Goal: Task Accomplishment & Management: Manage account settings

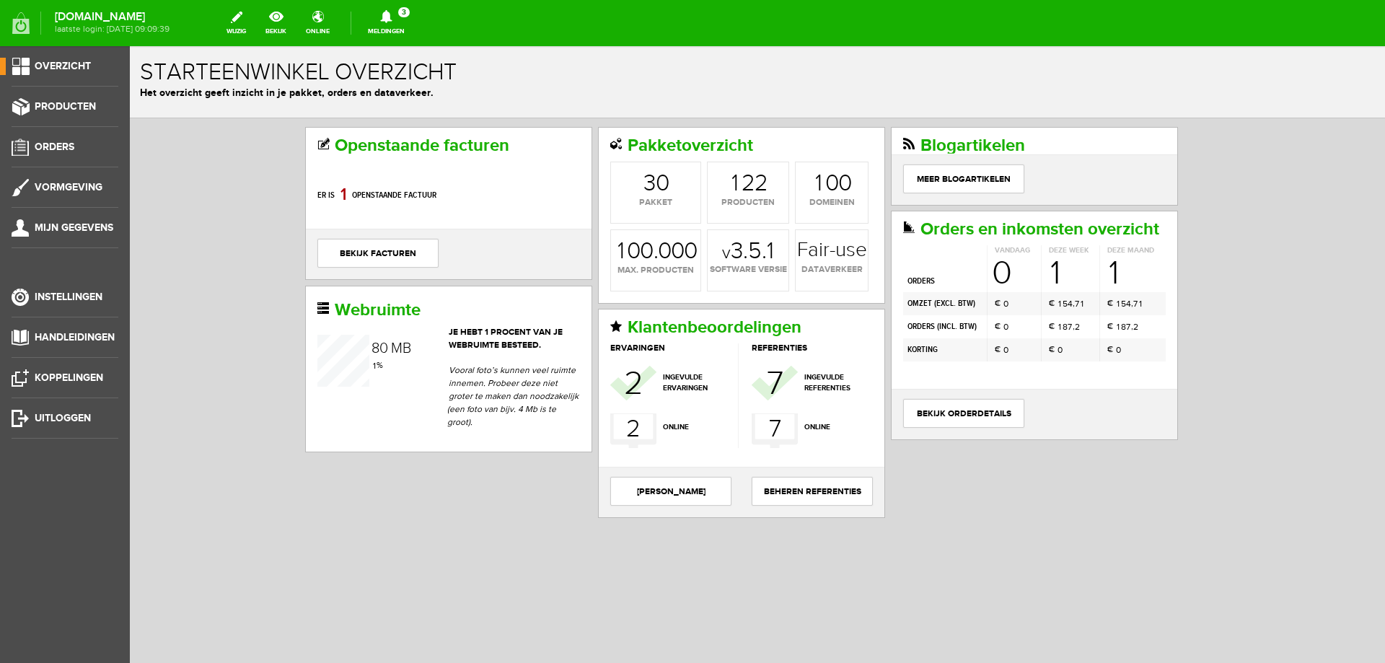
click at [402, 25] on link "Meldingen 3 Nieuwe orders Er is een nieuwe order( #1822 ) geplaatst door [PERSO…" at bounding box center [386, 23] width 54 height 32
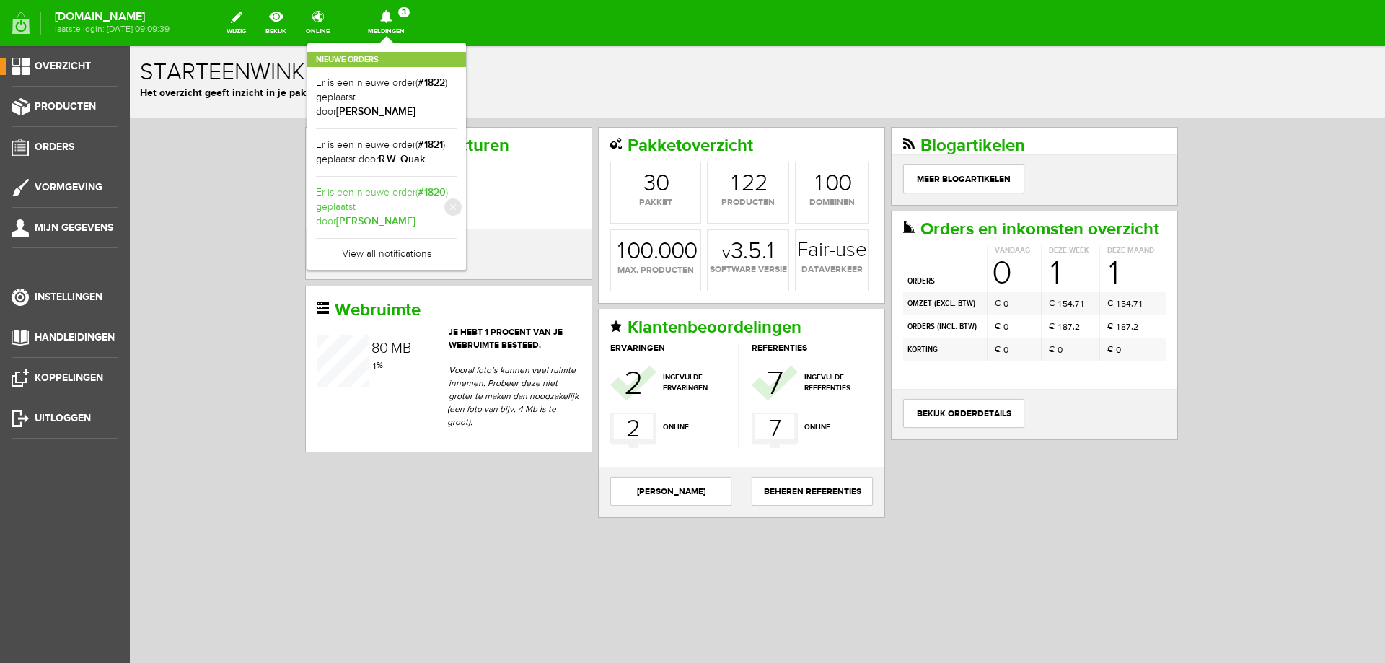
click at [396, 215] on b "[PERSON_NAME]" at bounding box center [375, 221] width 79 height 12
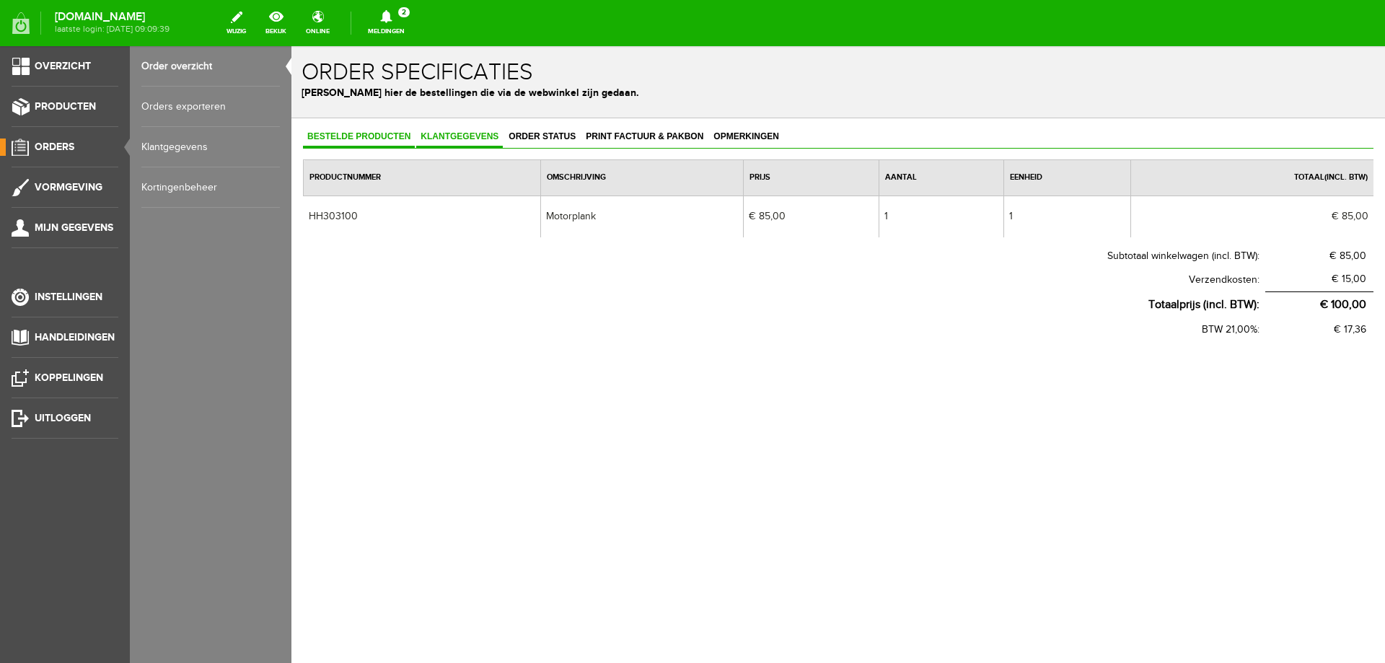
click at [451, 133] on span "Klantgegevens" at bounding box center [459, 136] width 87 height 10
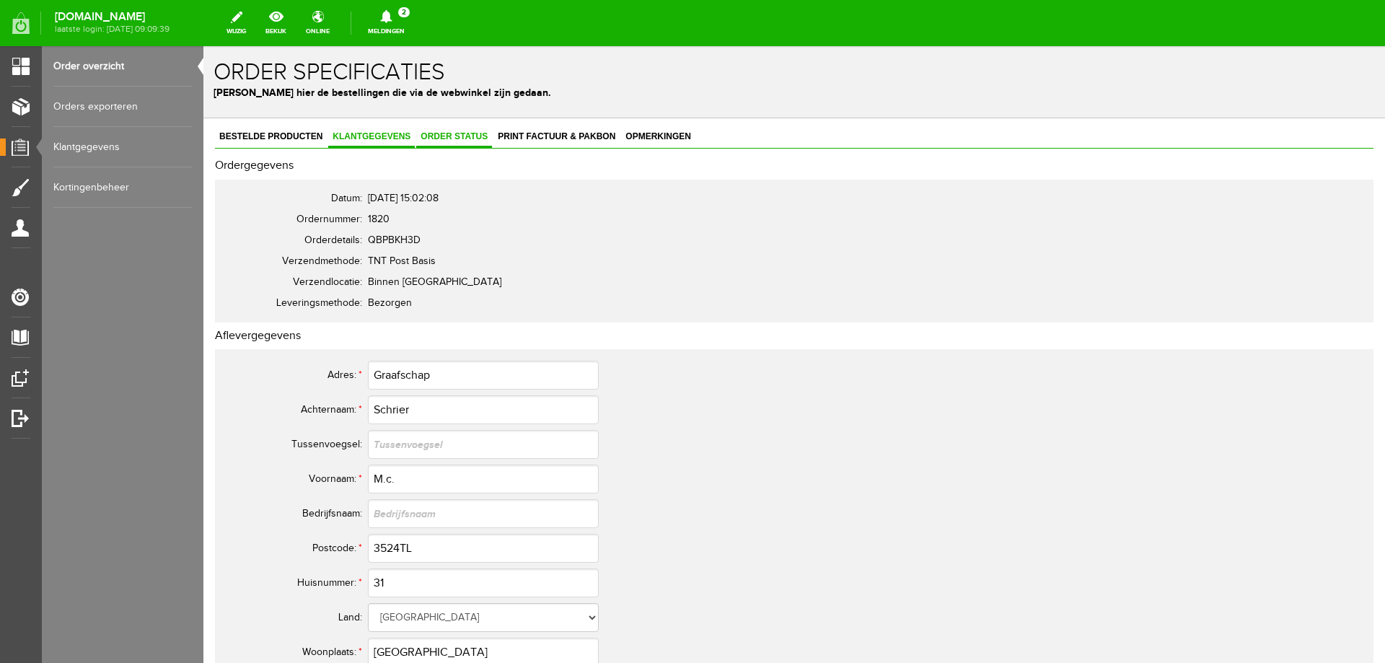
click at [459, 130] on link "Order status" at bounding box center [454, 137] width 76 height 21
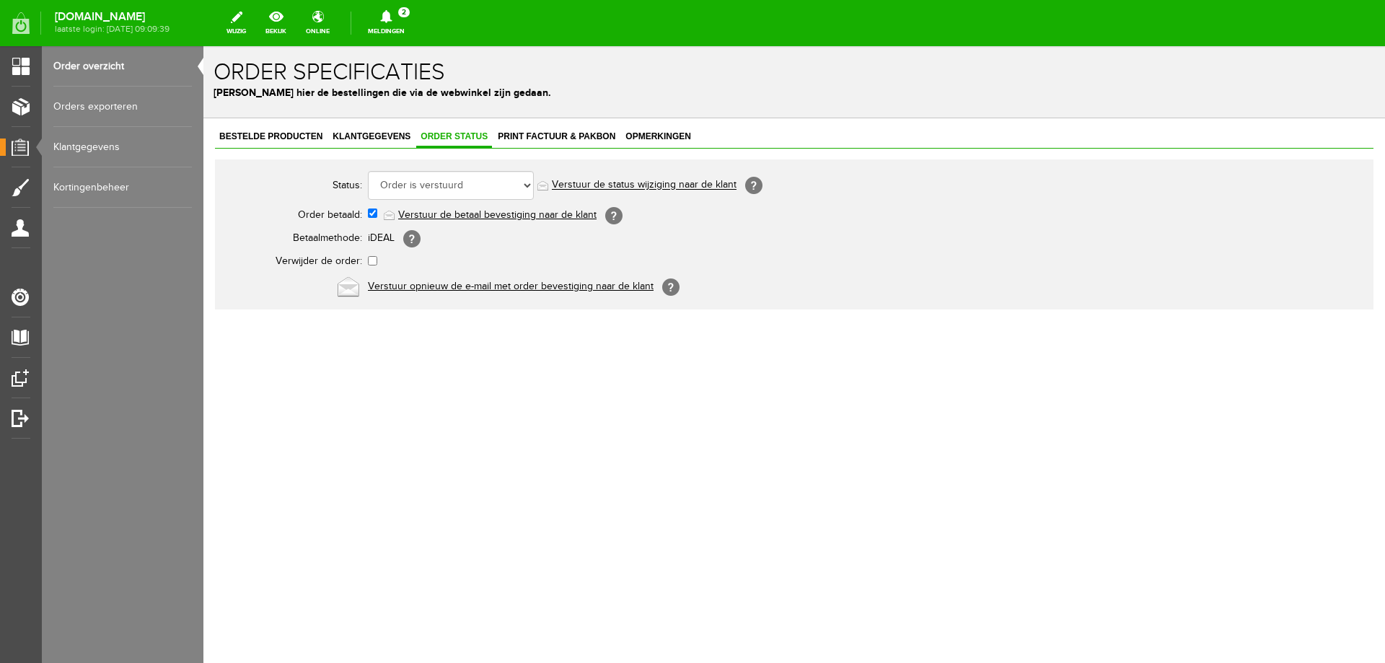
click at [392, 17] on icon at bounding box center [386, 16] width 12 height 13
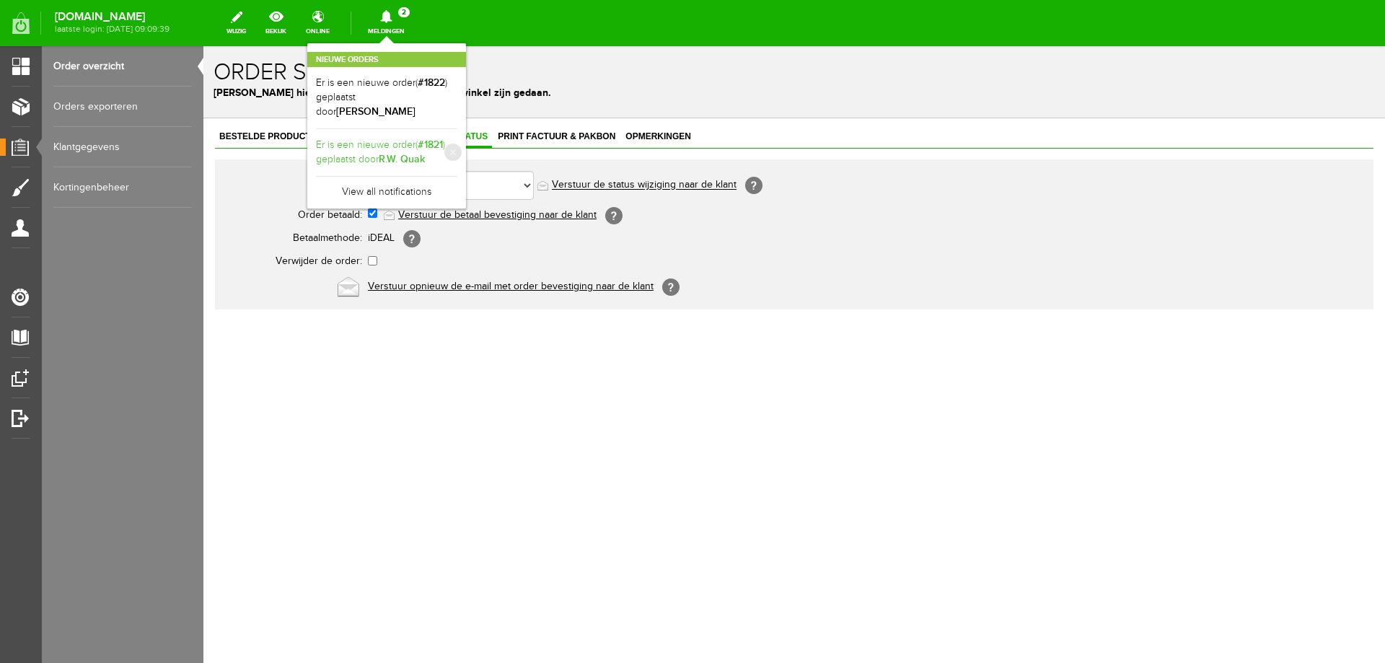
click at [418, 153] on b "R.W. Quak" at bounding box center [402, 159] width 46 height 12
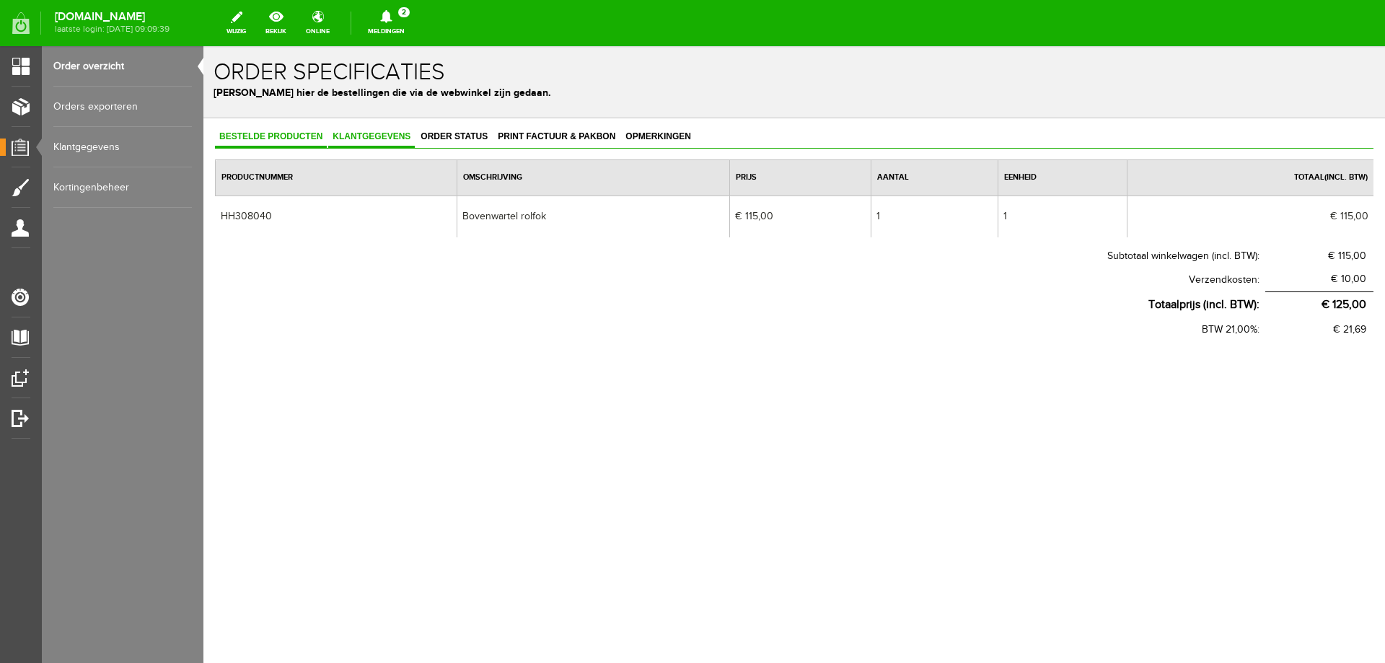
click at [387, 132] on span "Klantgegevens" at bounding box center [371, 136] width 87 height 10
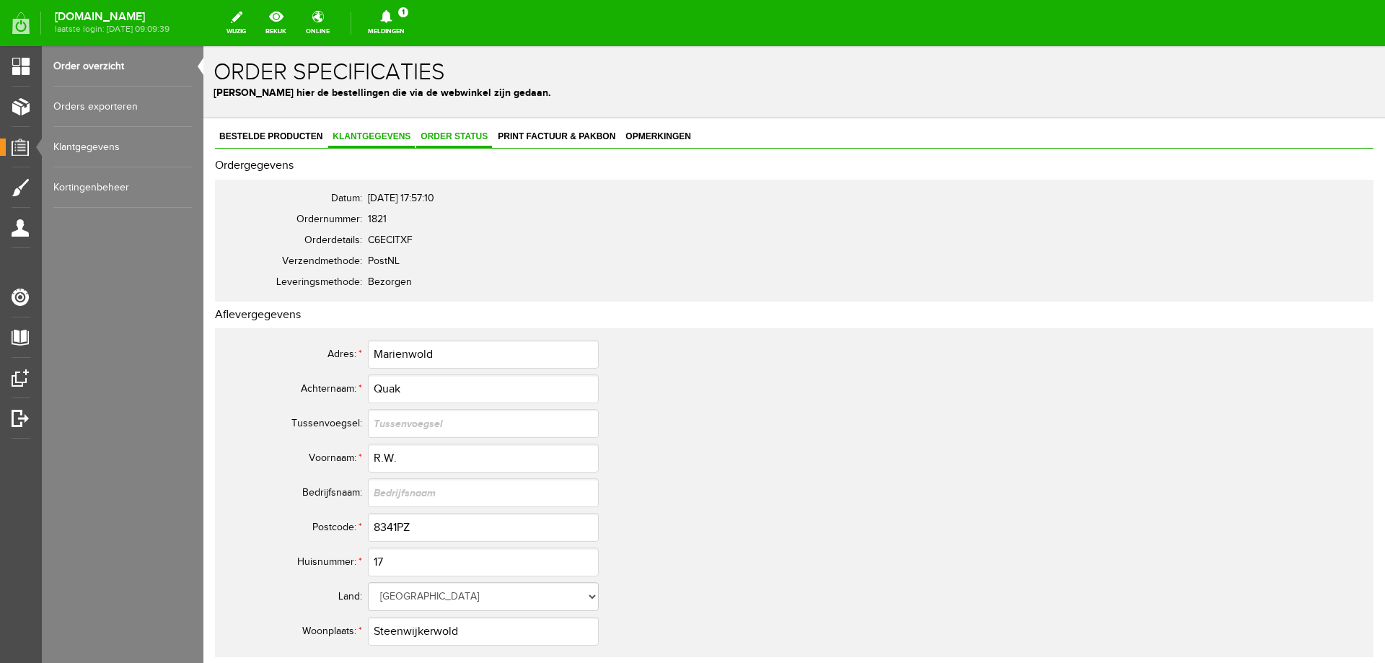
click at [463, 136] on span "Order status" at bounding box center [454, 136] width 76 height 10
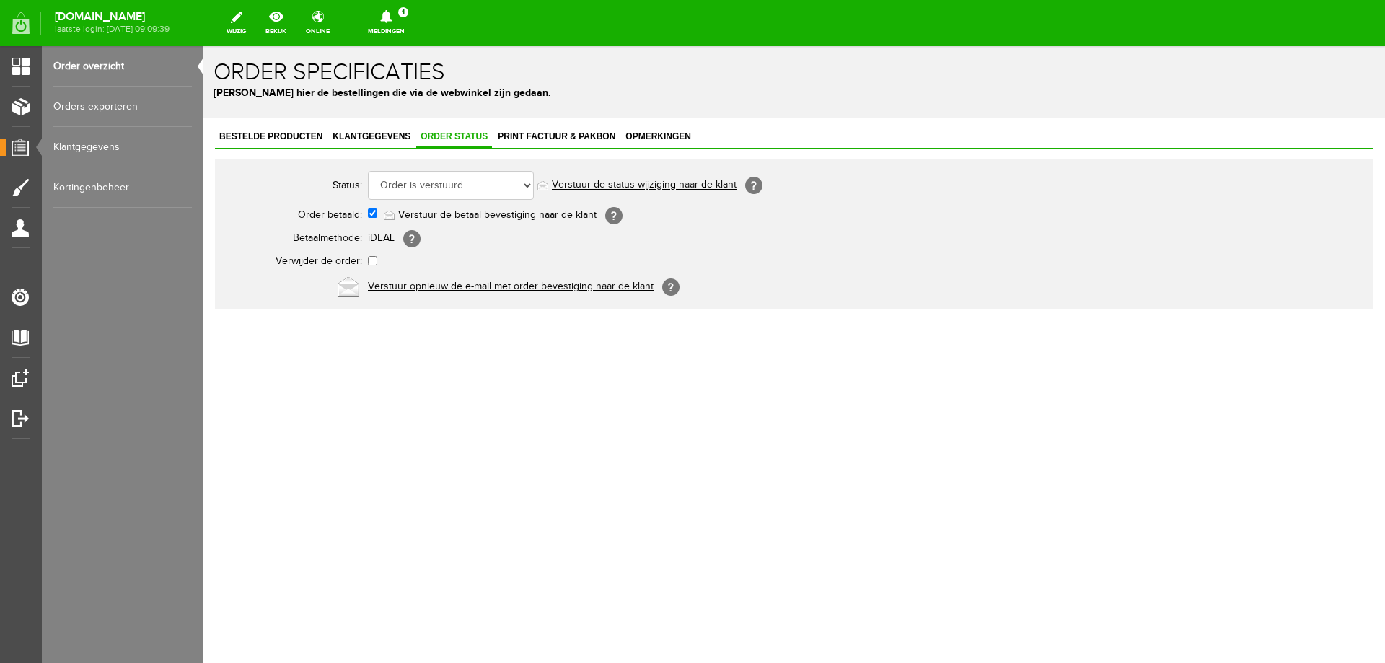
click at [407, 27] on link "Meldingen 1 Nieuwe orders Er is een nieuwe order( #1822 ) geplaatst door [PERSO…" at bounding box center [386, 23] width 54 height 32
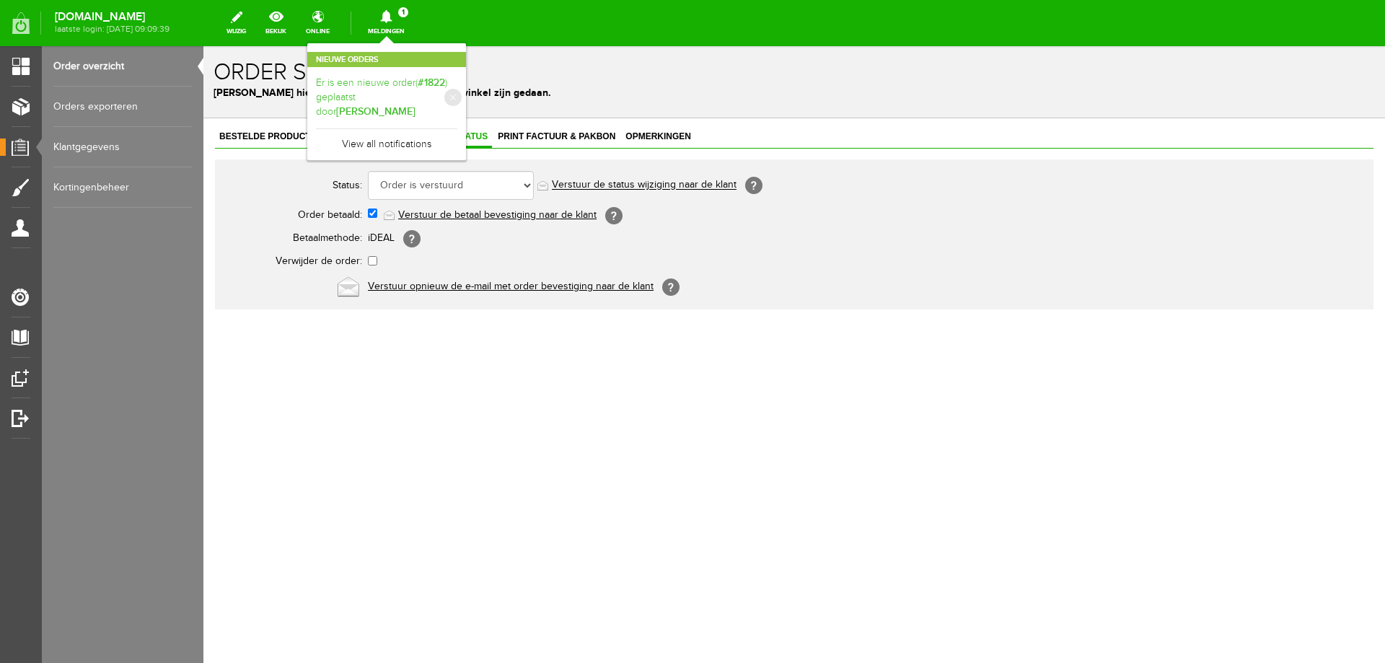
click at [431, 77] on b "#1822" at bounding box center [431, 82] width 27 height 12
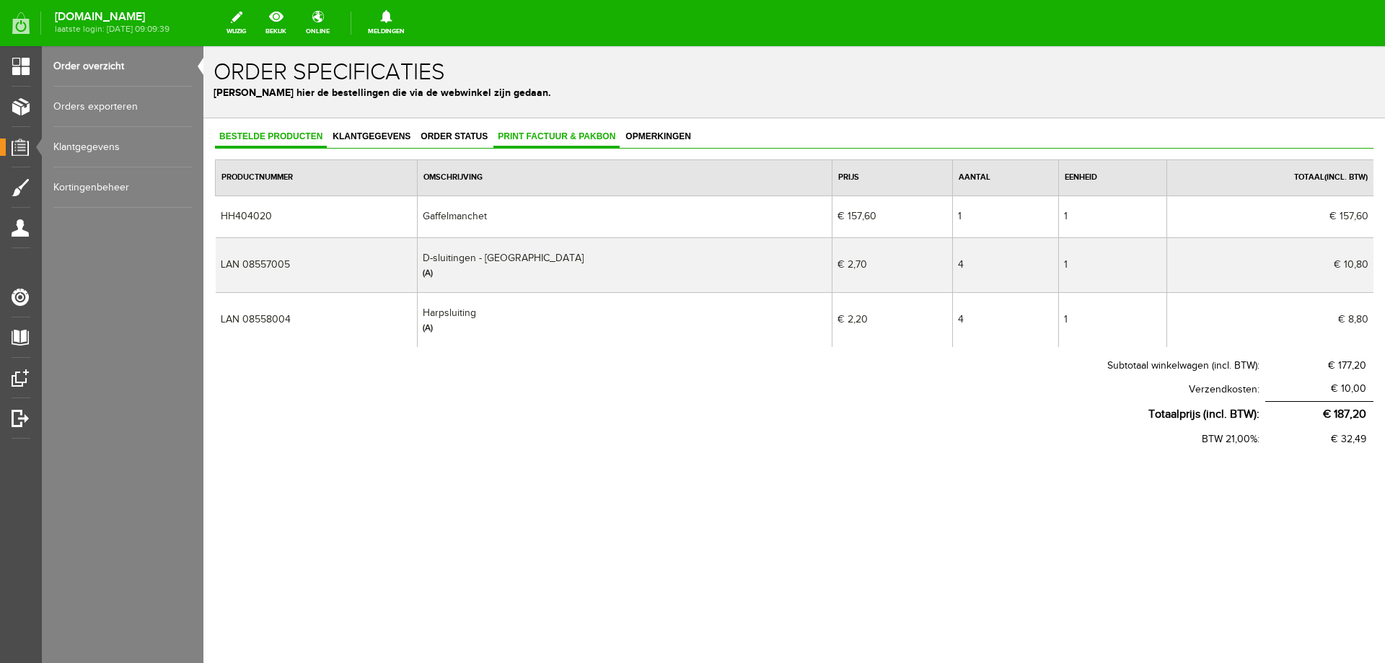
click at [539, 134] on span "Print factuur & pakbon" at bounding box center [556, 136] width 126 height 10
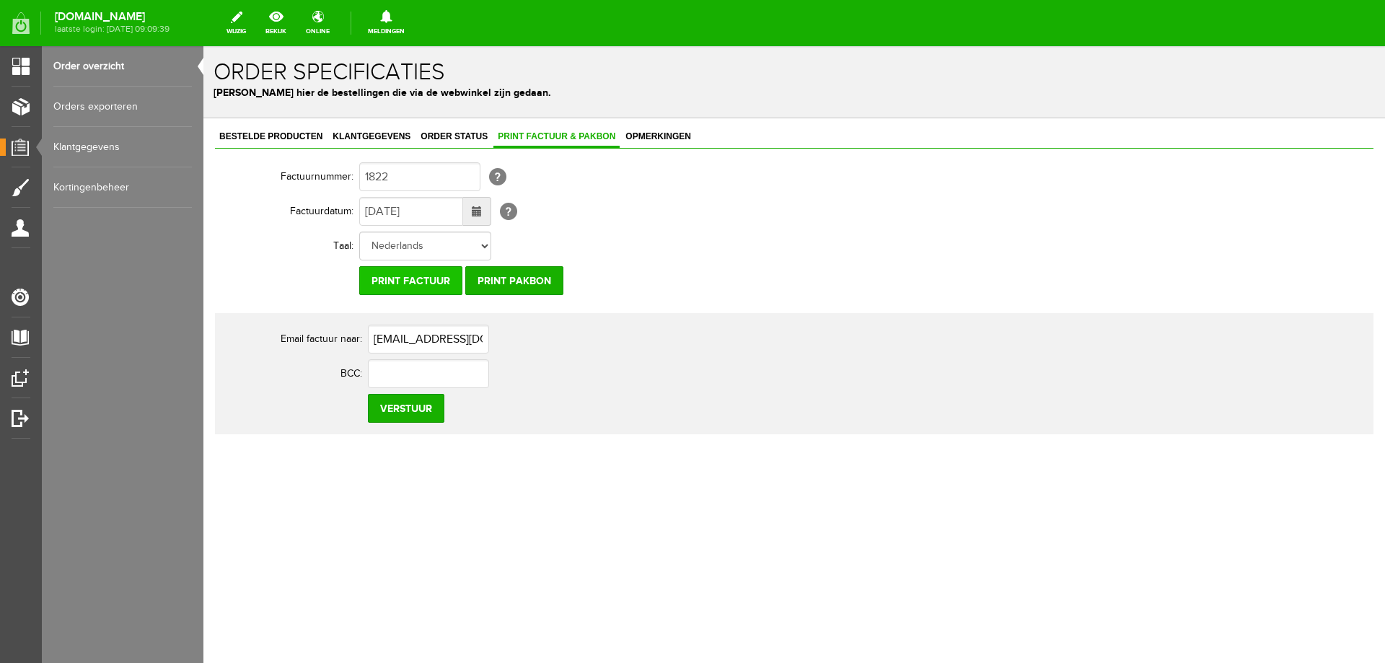
click at [397, 284] on input "Print factuur" at bounding box center [410, 280] width 103 height 29
click at [393, 275] on input "Print factuur" at bounding box center [410, 280] width 103 height 29
click at [474, 138] on span "Order status" at bounding box center [454, 136] width 76 height 10
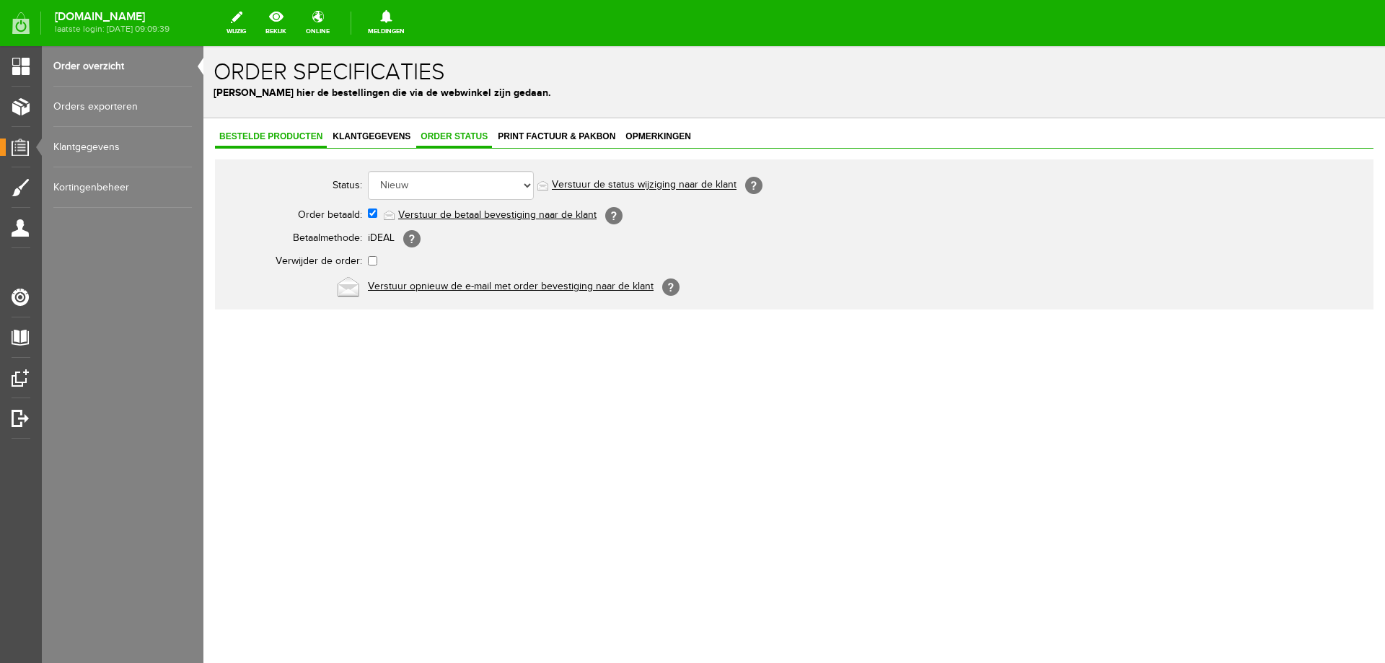
click at [292, 135] on span "Bestelde producten" at bounding box center [271, 136] width 112 height 10
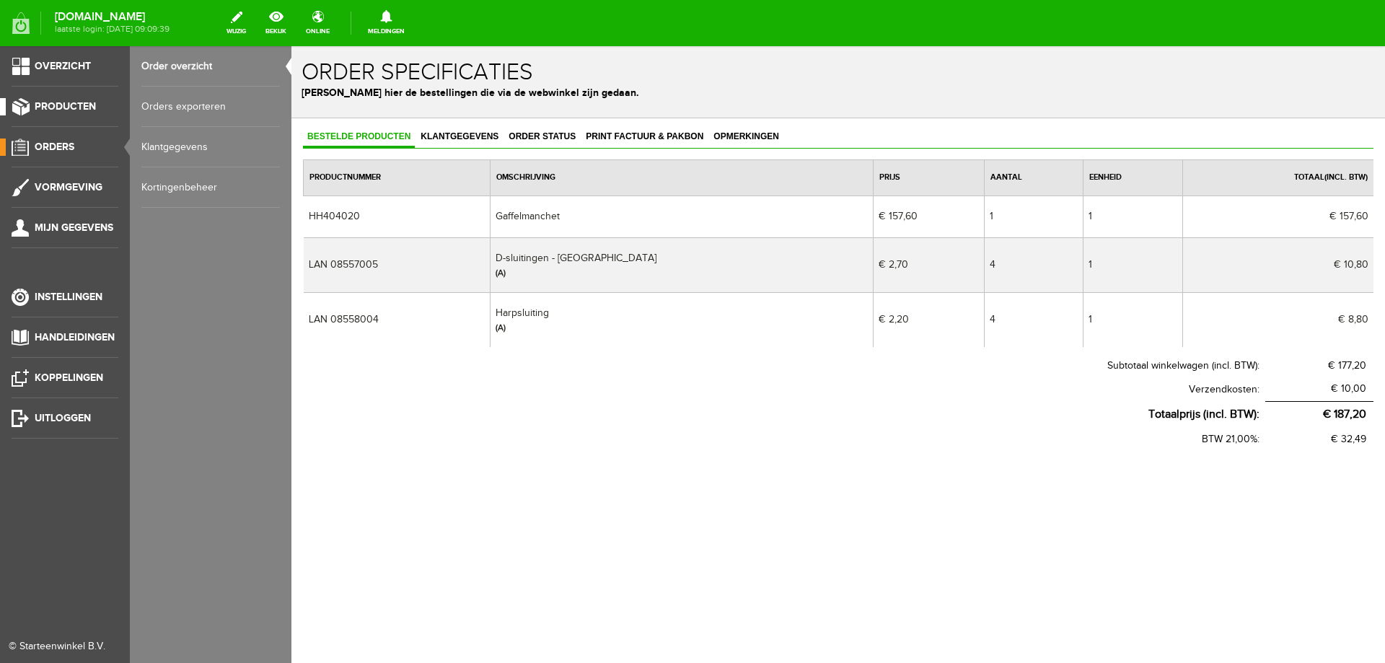
click at [27, 107] on link "Producten" at bounding box center [59, 106] width 118 height 17
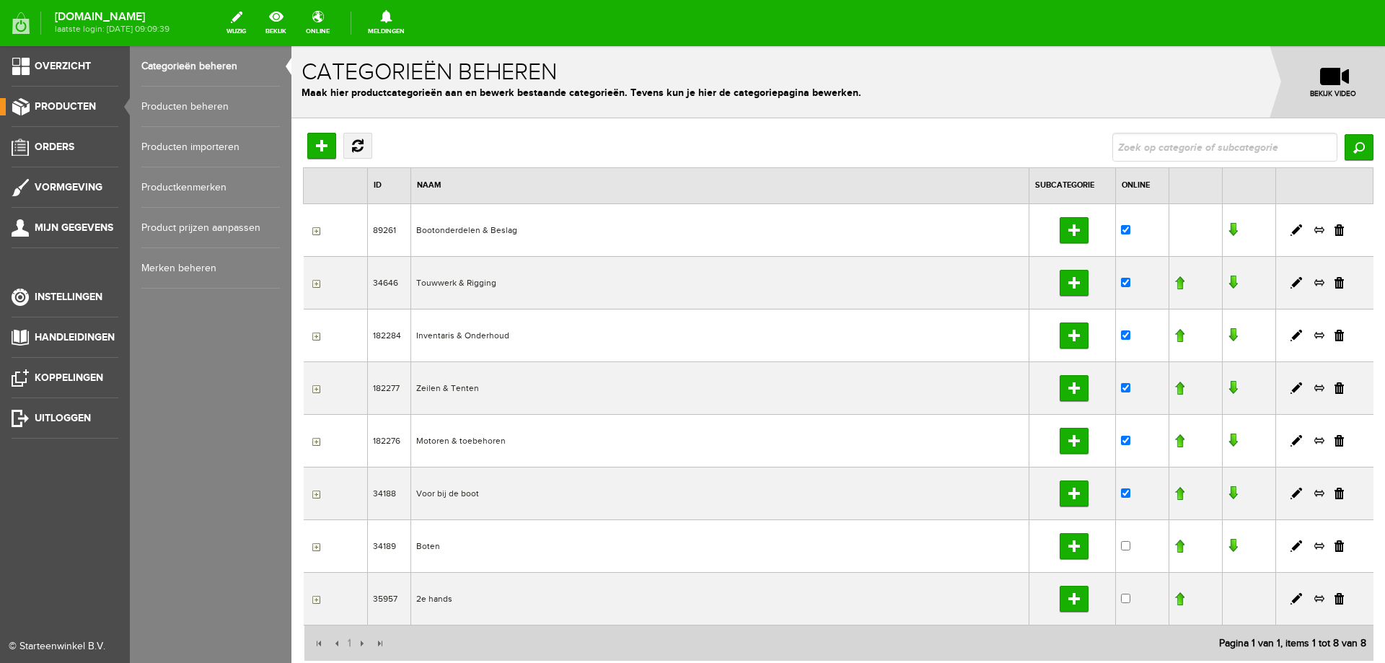
click at [175, 110] on link "Producten beheren" at bounding box center [210, 107] width 138 height 40
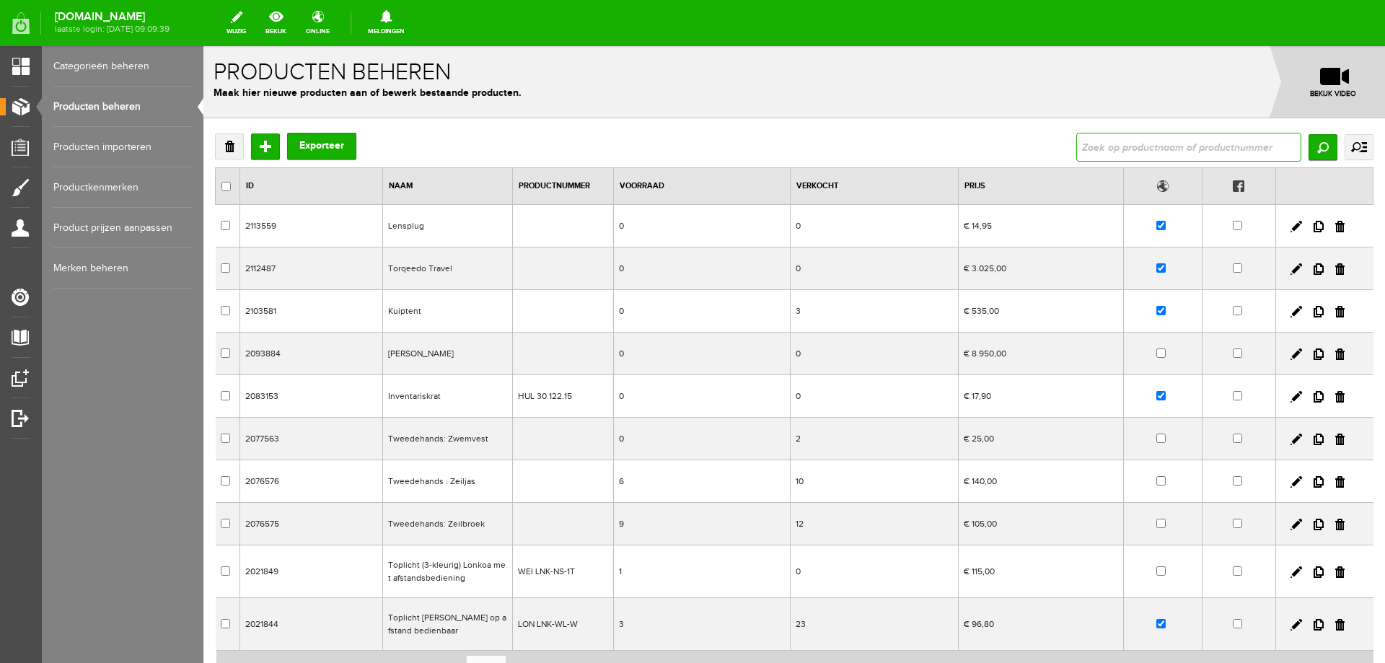
click at [1094, 150] on input "text" at bounding box center [1188, 147] width 225 height 29
type input "winter"
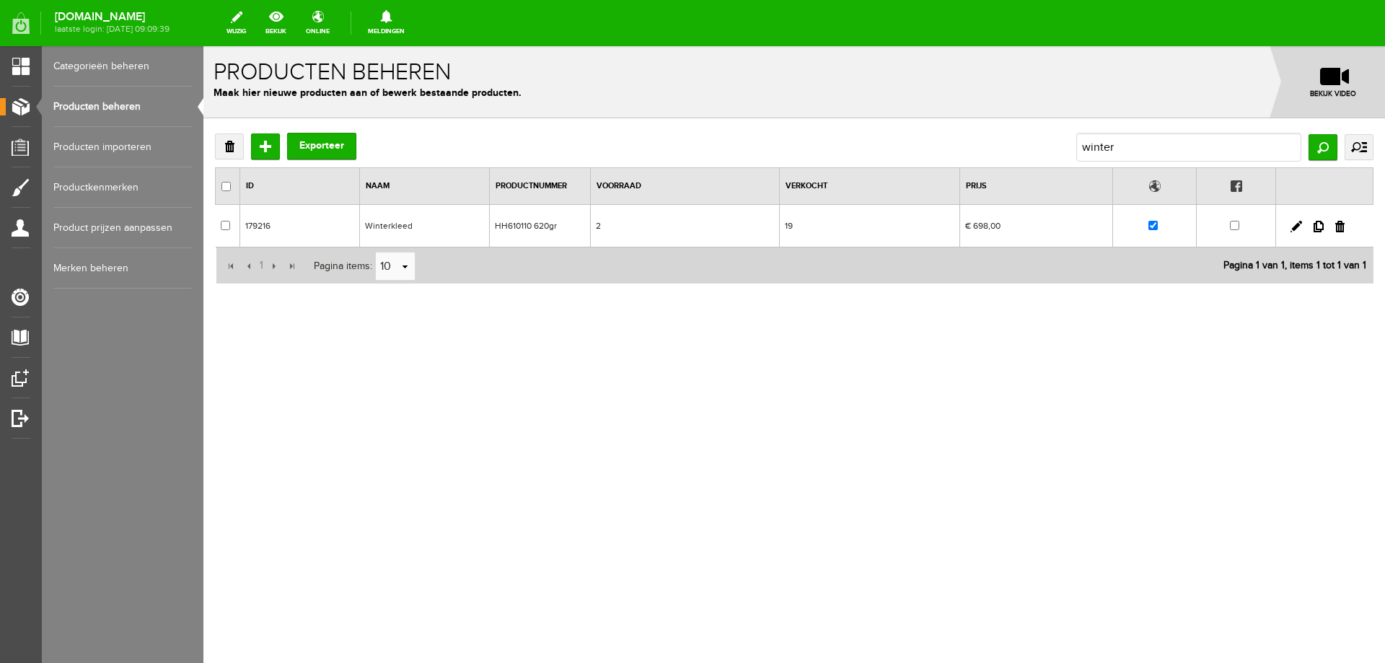
click at [438, 227] on td "Winterkleed" at bounding box center [425, 226] width 130 height 43
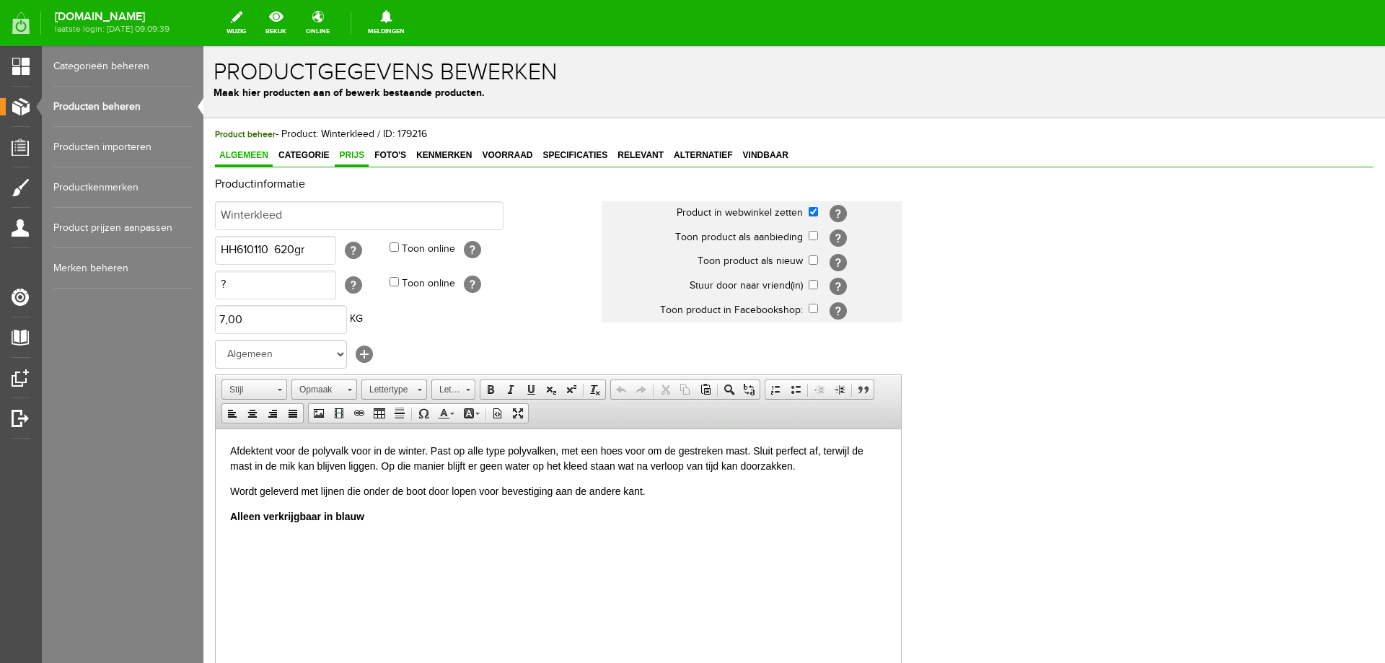
click at [346, 157] on span "Prijs" at bounding box center [352, 155] width 34 height 10
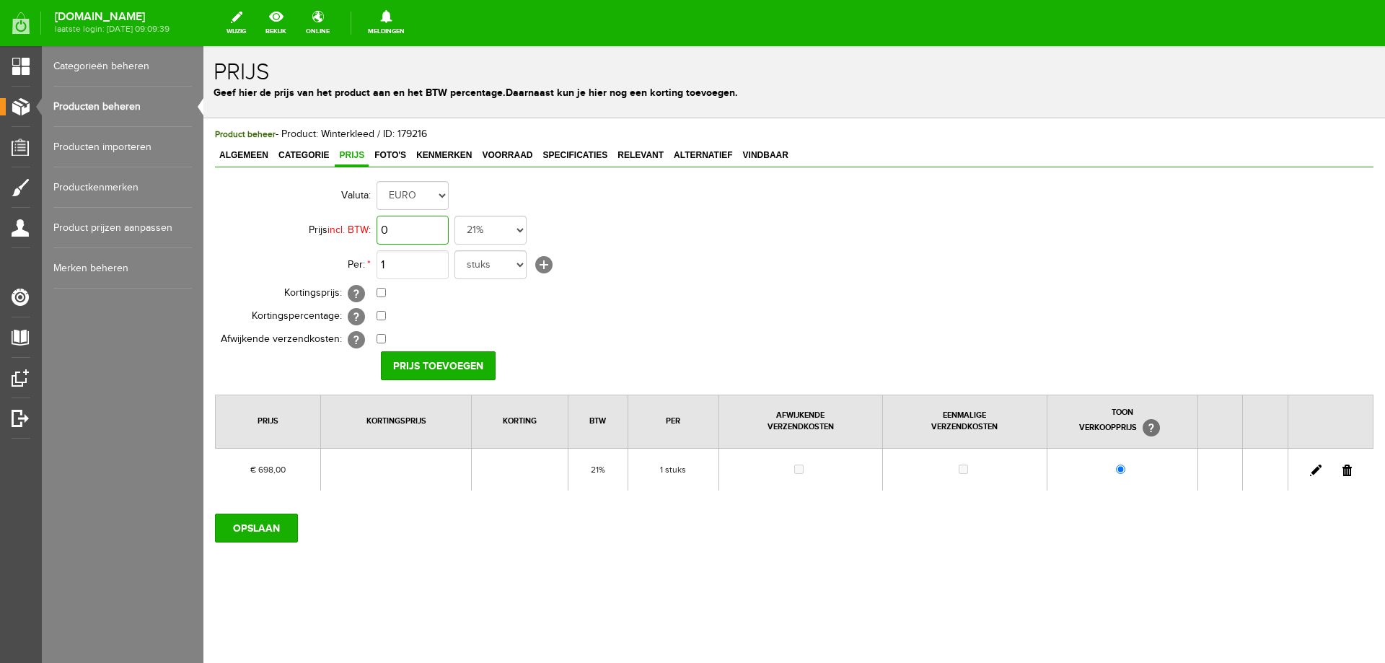
click at [393, 226] on input "0" at bounding box center [412, 230] width 72 height 29
type input "€ 800,00"
click at [431, 359] on input "Prijs toevoegen" at bounding box center [438, 365] width 115 height 29
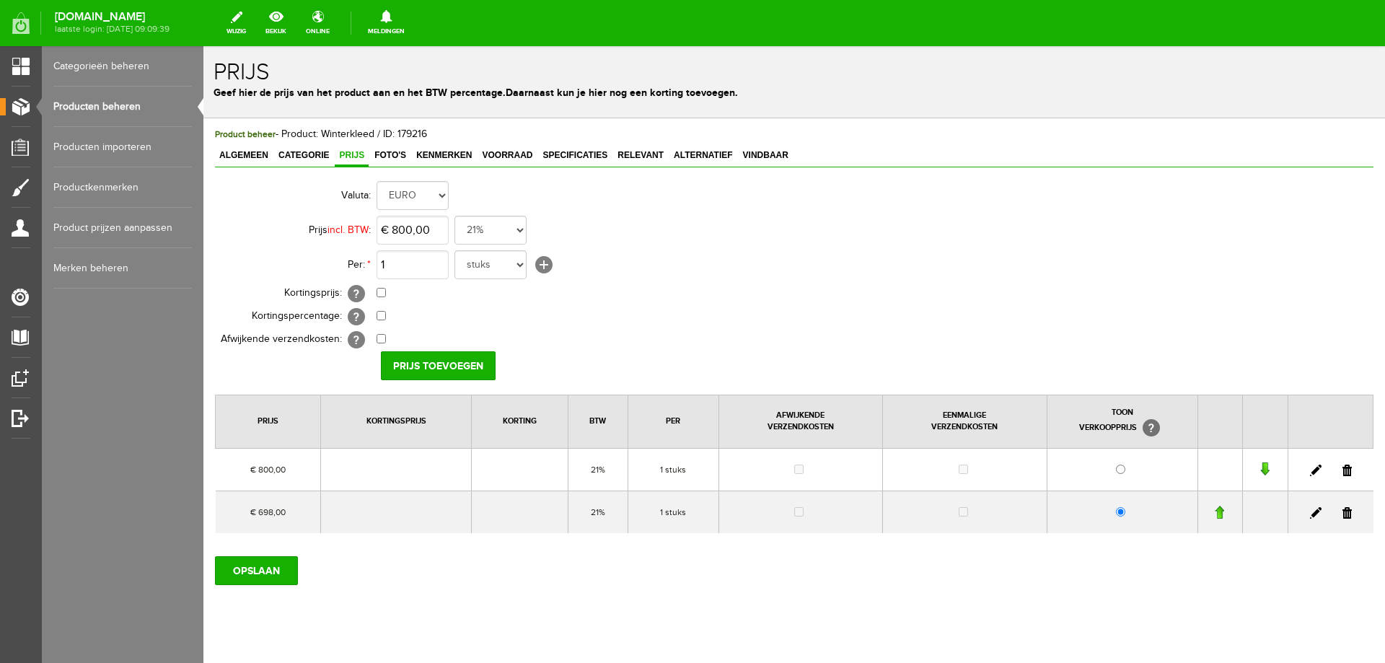
click at [1342, 511] on link at bounding box center [1346, 513] width 9 height 12
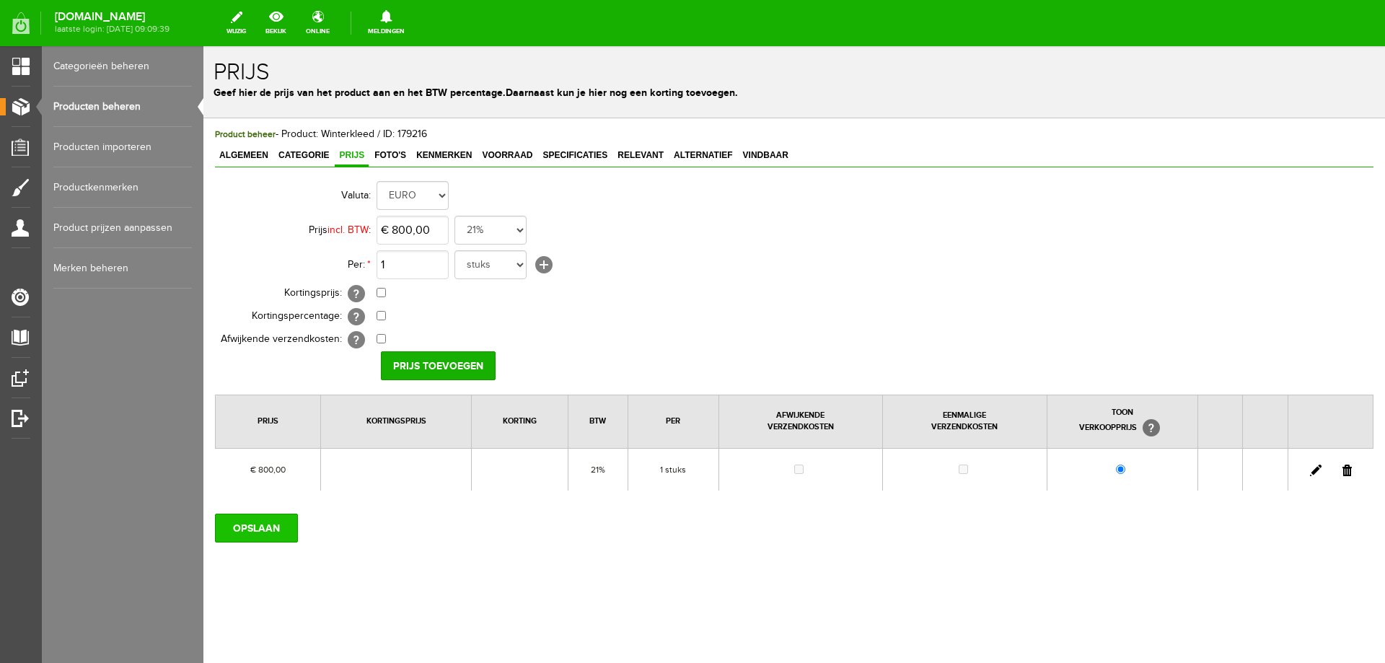
click at [264, 521] on input "OPSLAAN" at bounding box center [256, 527] width 83 height 29
click at [268, 526] on input "OPSLAAN" at bounding box center [256, 527] width 83 height 29
